Goal: Task Accomplishment & Management: Complete application form

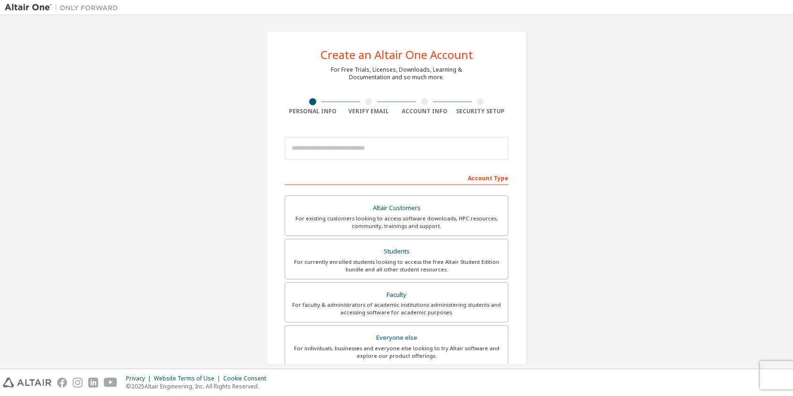
click at [382, 145] on input "email" at bounding box center [397, 148] width 224 height 23
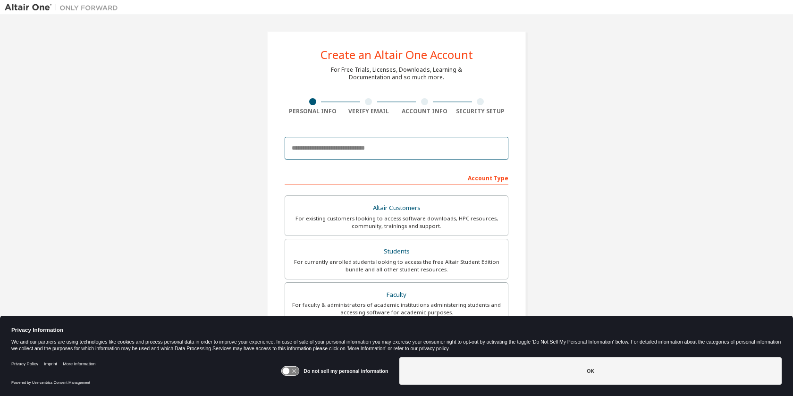
click at [382, 145] on input "email" at bounding box center [397, 148] width 224 height 23
type input "**********"
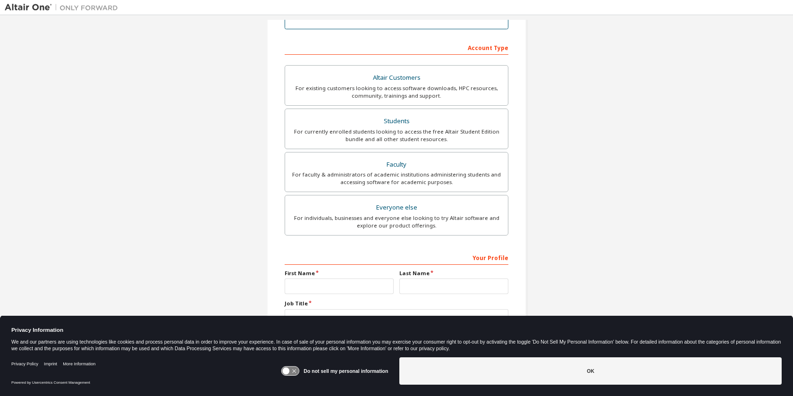
scroll to position [156, 0]
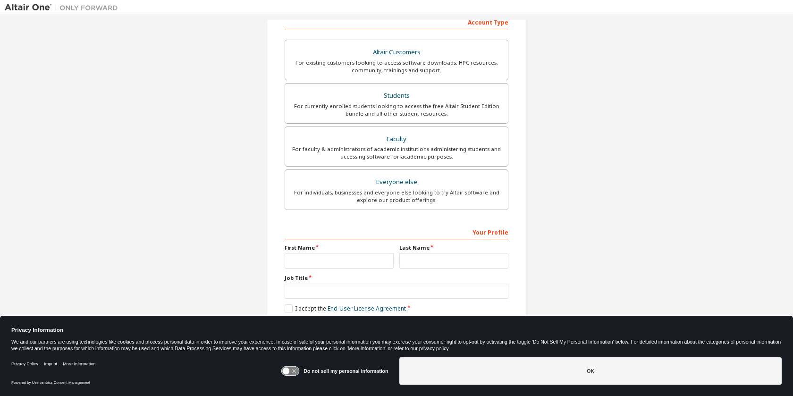
click at [348, 251] on div "First Name" at bounding box center [339, 256] width 115 height 25
click at [403, 103] on div "For currently enrolled students looking to access the free Altair Student Editi…" at bounding box center [397, 109] width 212 height 15
click at [332, 266] on input "text" at bounding box center [339, 261] width 109 height 16
type input "*****"
type input "********"
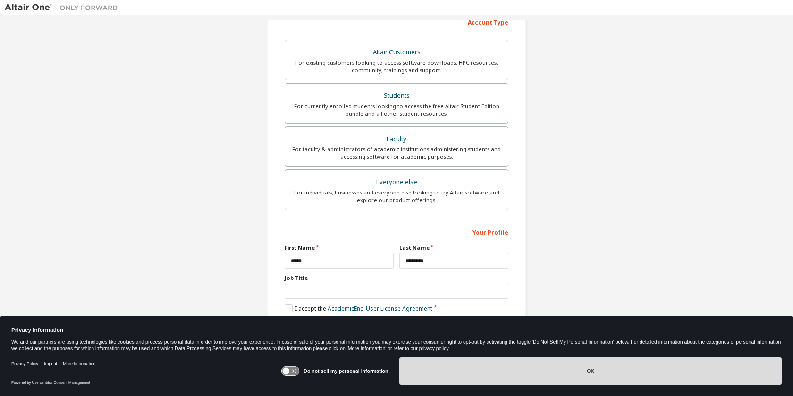
click at [489, 366] on button "OK" at bounding box center [590, 370] width 382 height 27
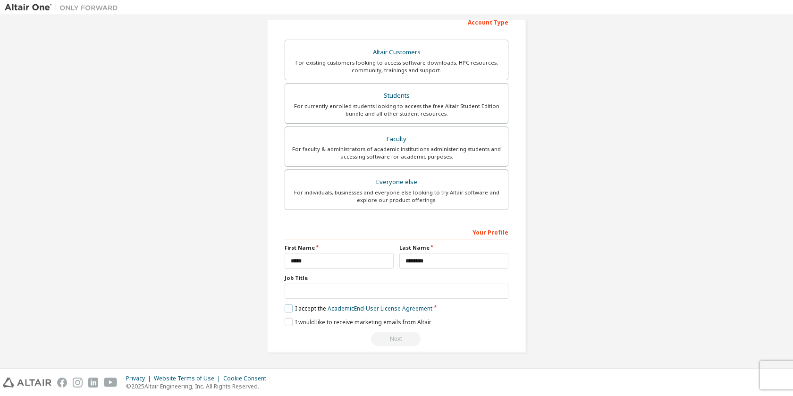
click at [285, 307] on label "I accept the Academic End-User License Agreement" at bounding box center [359, 309] width 148 height 8
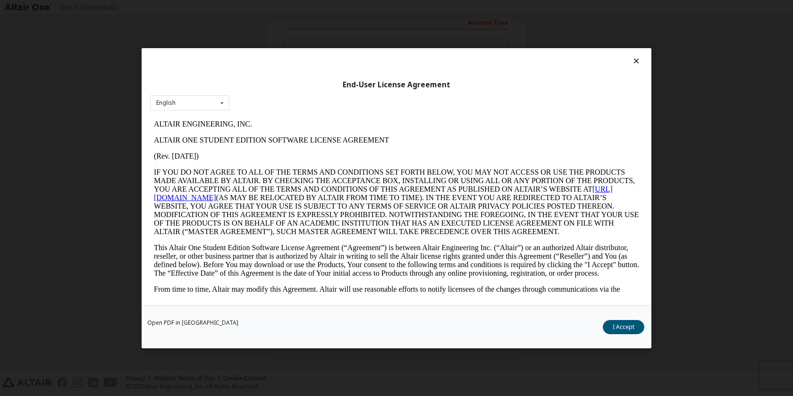
scroll to position [0, 0]
click at [613, 321] on button "I Accept" at bounding box center [624, 327] width 42 height 14
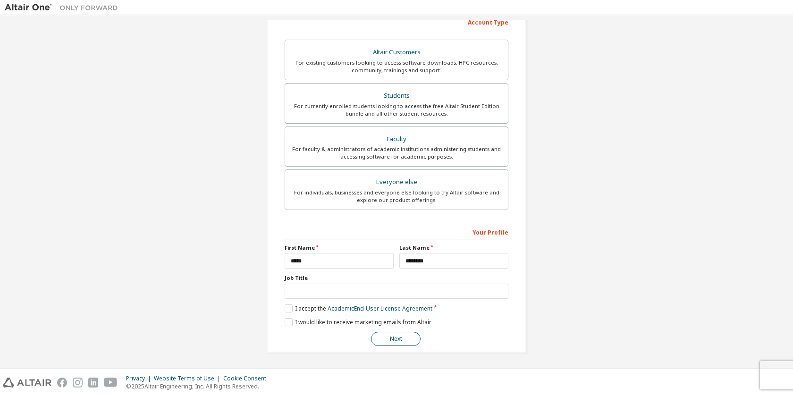
click at [395, 344] on button "Next" at bounding box center [396, 339] width 50 height 14
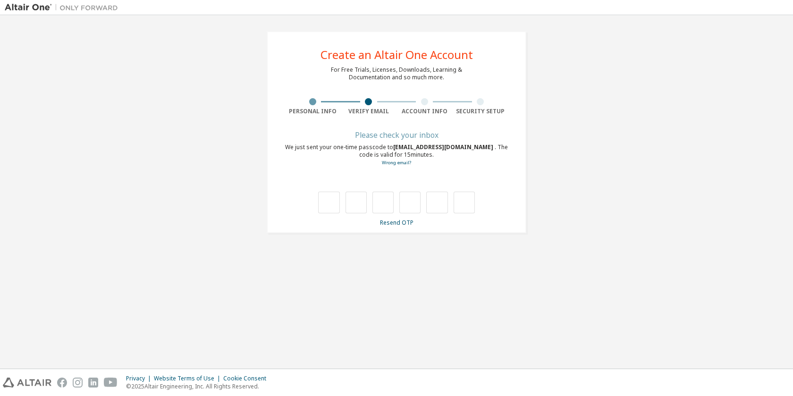
type input "*"
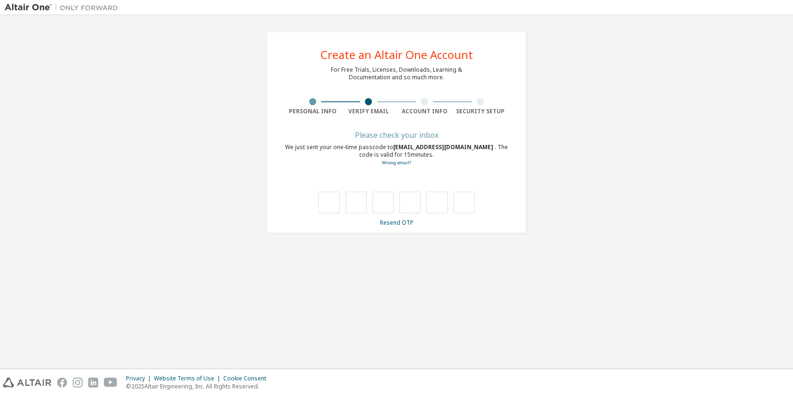
type input "*"
